Goal: Task Accomplishment & Management: Complete application form

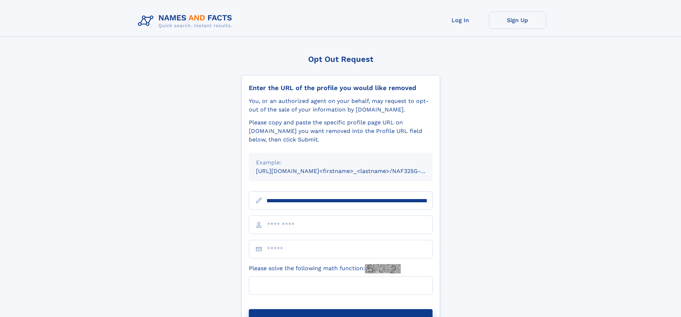
scroll to position [0, 89]
type input "**********"
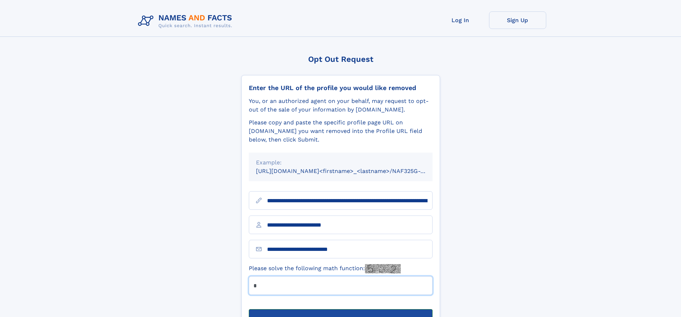
type input "*"
click at [340, 309] on button "Submit Opt Out Request" at bounding box center [341, 320] width 184 height 23
